Goal: Task Accomplishment & Management: Manage account settings

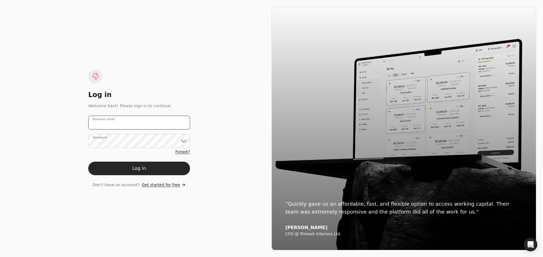
type email "[EMAIL_ADDRESS][DOMAIN_NAME]"
click at [137, 122] on email "[EMAIL_ADDRESS][DOMAIN_NAME]" at bounding box center [139, 123] width 102 height 14
